Goal: Task Accomplishment & Management: Use online tool/utility

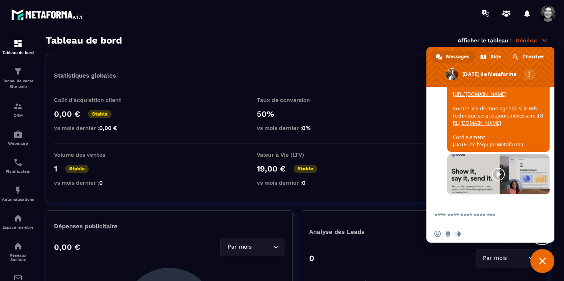
scroll to position [9483, 0]
click at [541, 261] on span "Fermer le chat" at bounding box center [541, 260] width 7 height 7
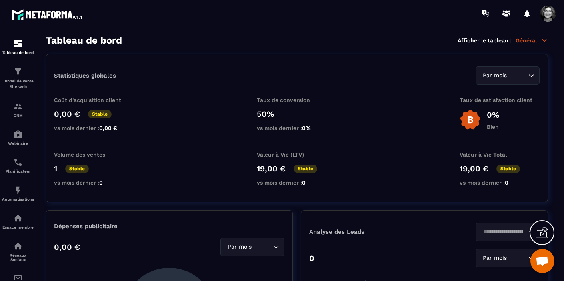
click at [542, 259] on span "Ouvrir le chat" at bounding box center [541, 261] width 13 height 11
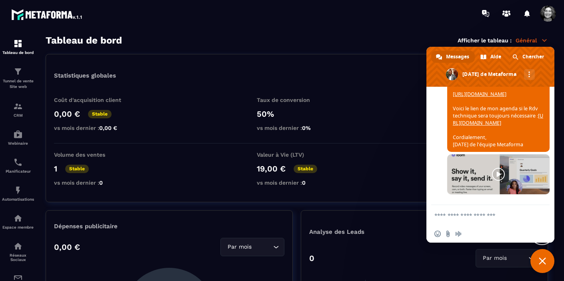
scroll to position [9484, 0]
click at [541, 261] on span "Fermer le chat" at bounding box center [541, 260] width 7 height 7
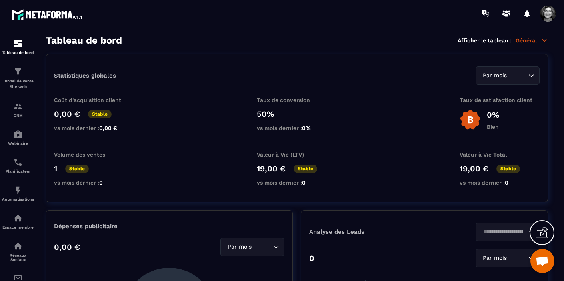
click at [543, 264] on span "Ouvrir le chat" at bounding box center [541, 261] width 13 height 11
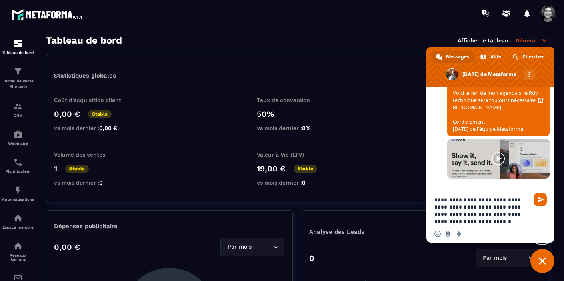
type textarea "**********"
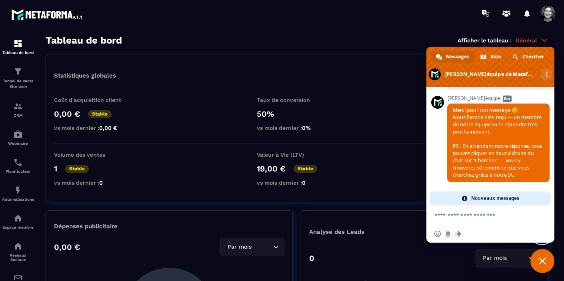
scroll to position [9535, 0]
click at [449, 213] on textarea "Entrez votre message..." at bounding box center [481, 215] width 94 height 7
click at [465, 197] on span at bounding box center [464, 198] width 6 height 6
click at [340, 67] on div "Statistiques globales Par mois Loading..." at bounding box center [296, 75] width 485 height 18
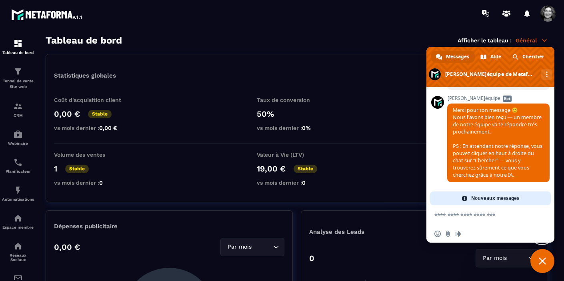
click at [543, 262] on span "Fermer le chat" at bounding box center [541, 260] width 7 height 7
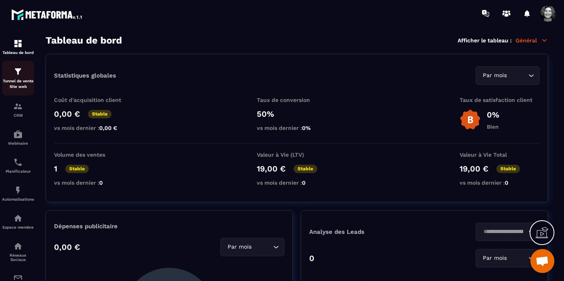
click at [21, 80] on p "Tunnel de vente Site web" at bounding box center [18, 83] width 32 height 11
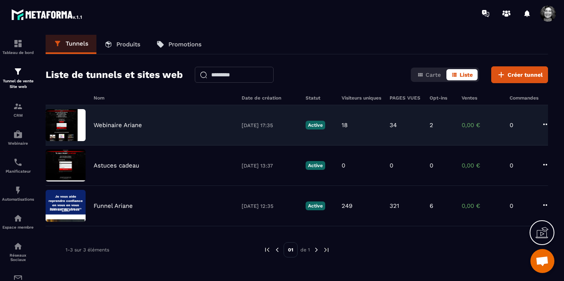
click at [66, 119] on img at bounding box center [66, 125] width 40 height 32
